Goal: Transaction & Acquisition: Purchase product/service

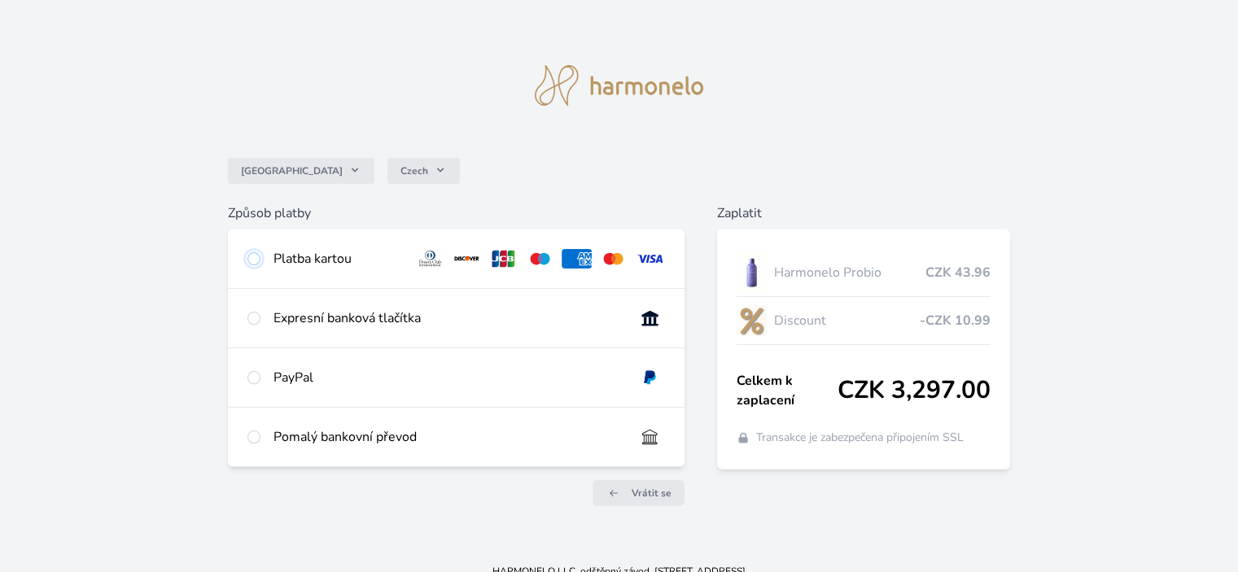
click at [254, 260] on input "radio" at bounding box center [253, 258] width 13 height 13
radio input "true"
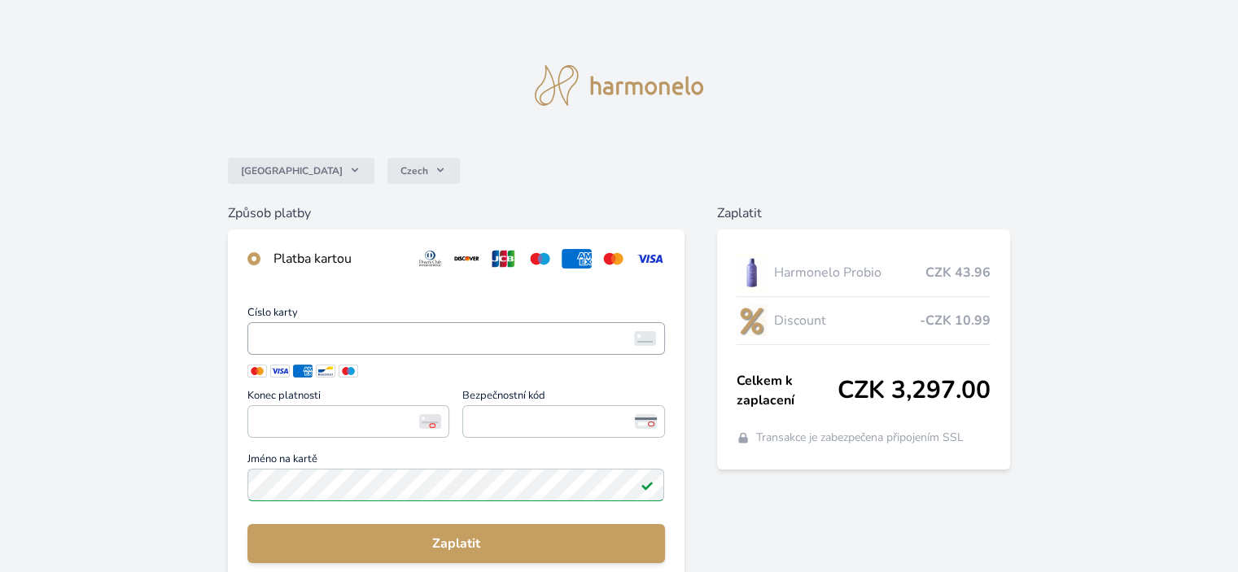
click at [252, 333] on span "<p>Your browser does not support iframes.</p>" at bounding box center [455, 338] width 417 height 33
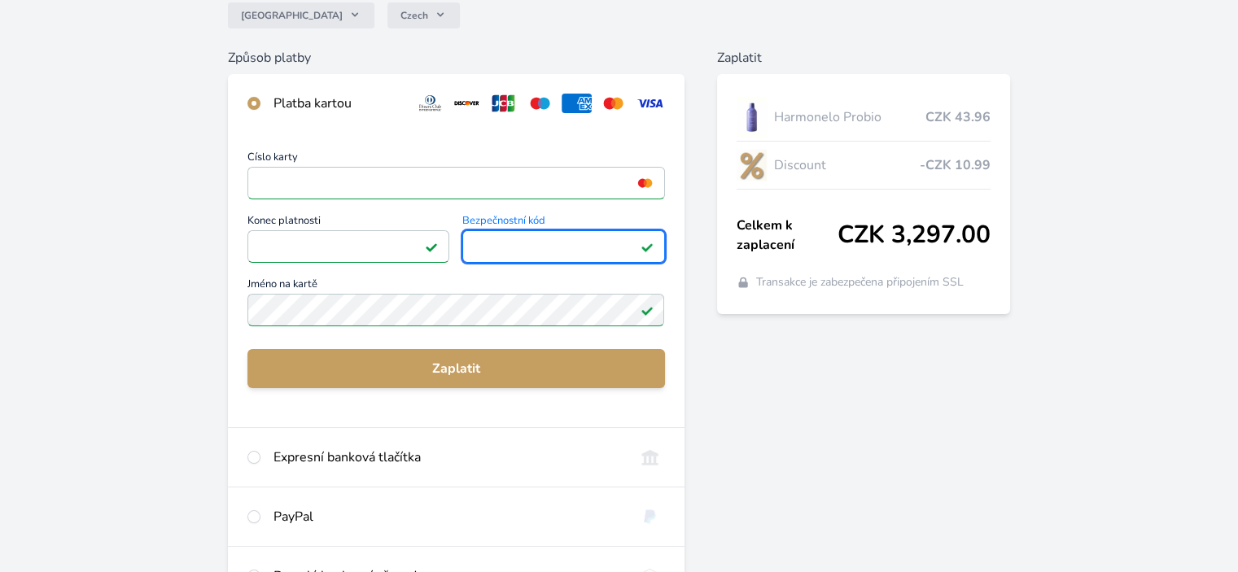
scroll to position [170, 0]
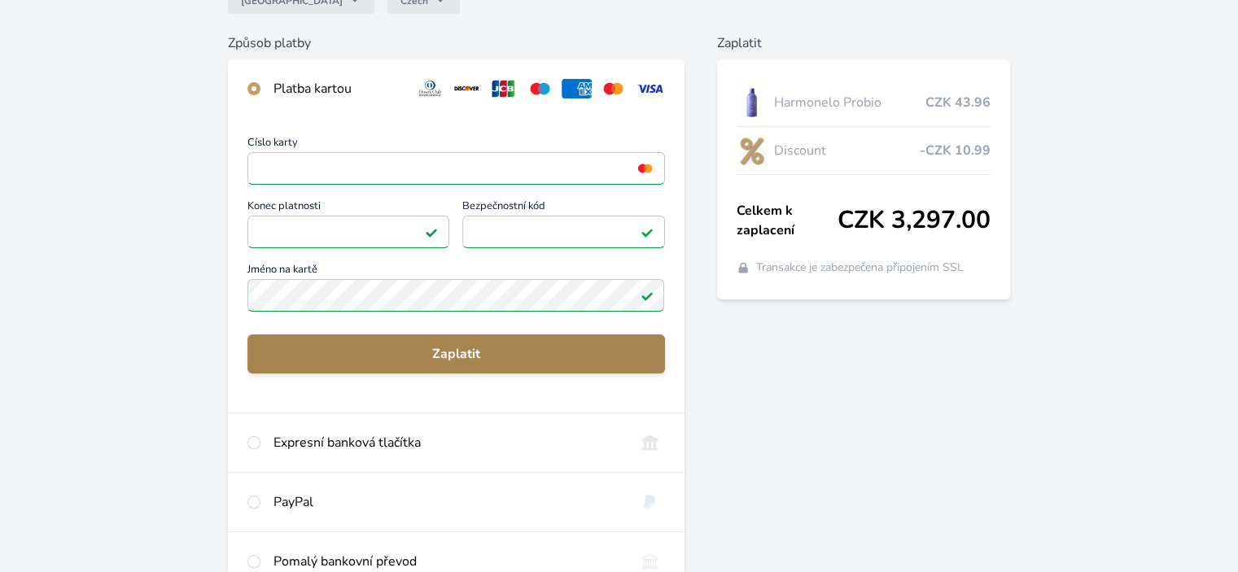
click at [489, 354] on span "Zaplatit" at bounding box center [455, 354] width 391 height 20
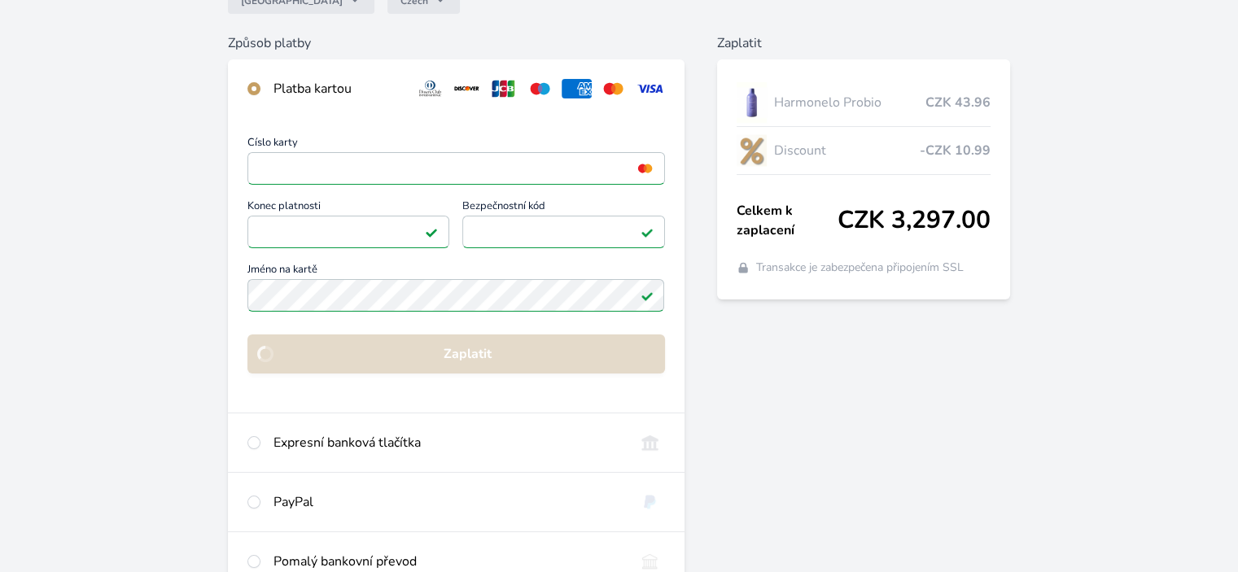
scroll to position [135, 0]
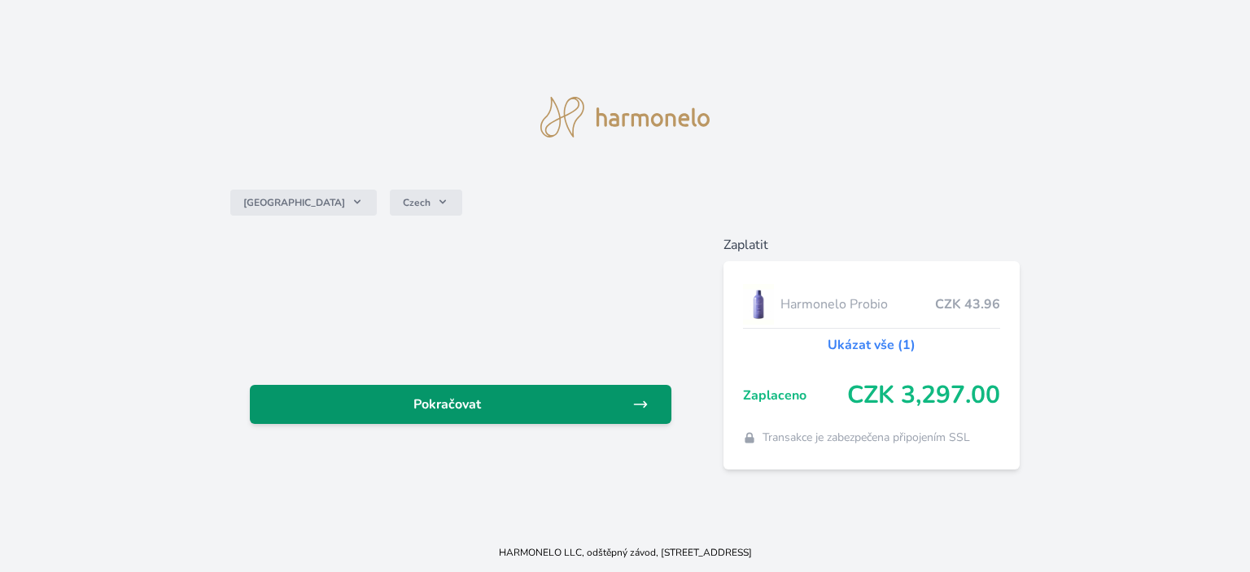
click at [639, 396] on icon at bounding box center [640, 404] width 16 height 16
